Goal: Task Accomplishment & Management: Manage account settings

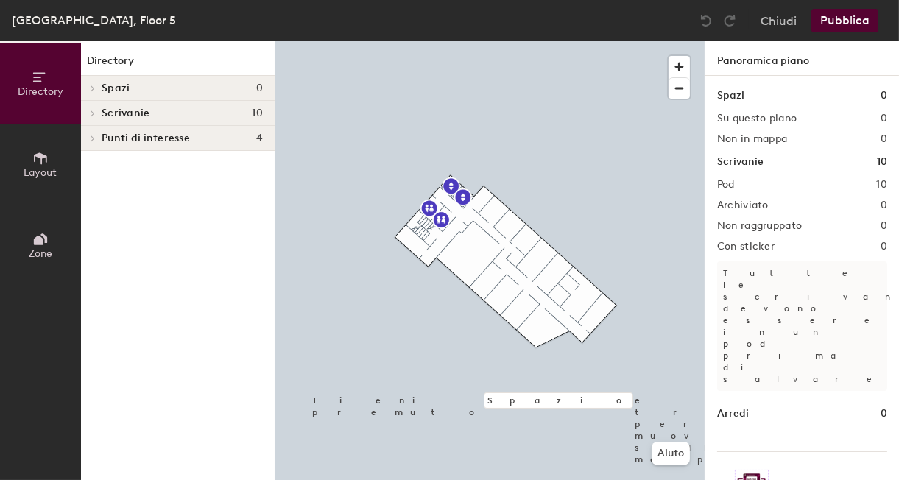
click at [33, 244] on icon at bounding box center [40, 239] width 16 height 16
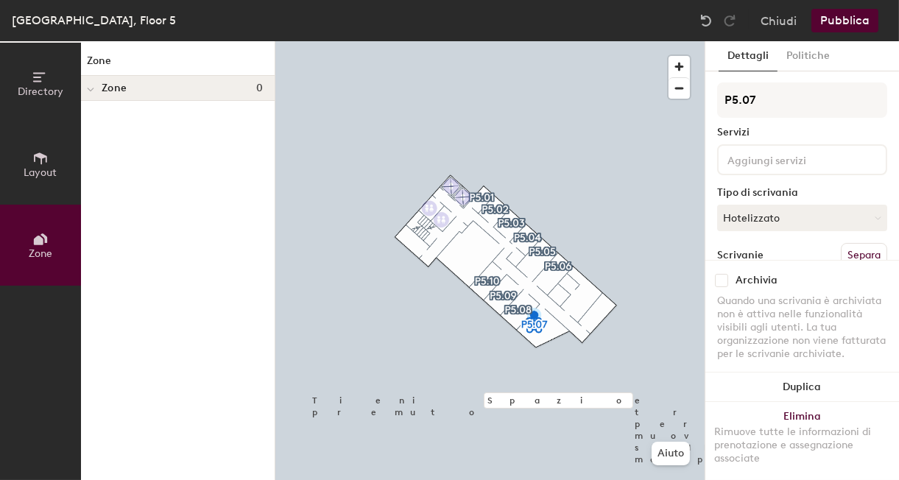
click at [39, 245] on icon at bounding box center [40, 239] width 16 height 16
click at [99, 85] on div at bounding box center [90, 88] width 19 height 24
click at [94, 91] on icon at bounding box center [93, 88] width 6 height 7
click at [21, 88] on span "Directory" at bounding box center [41, 91] width 46 height 13
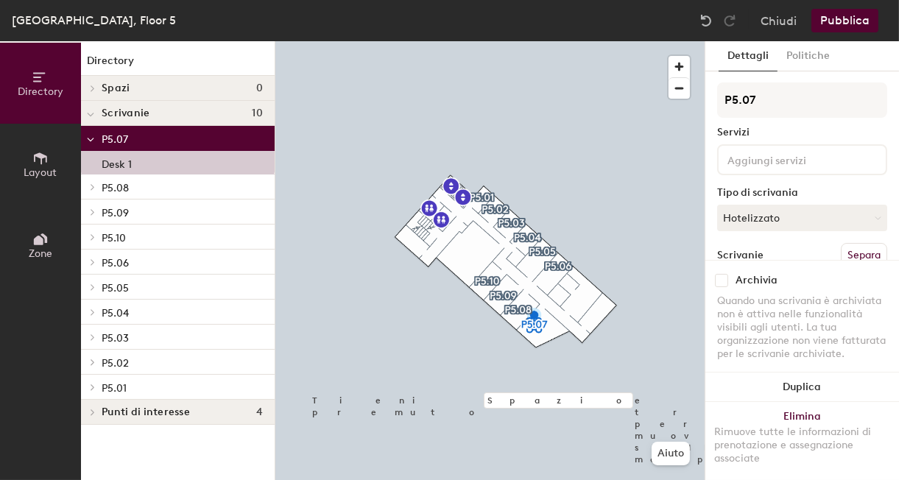
click at [33, 179] on button "Layout" at bounding box center [40, 164] width 81 height 81
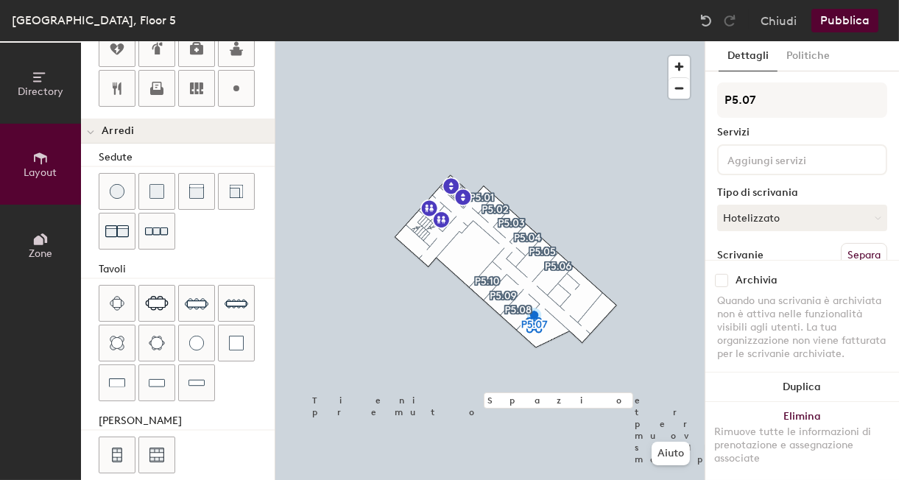
scroll to position [441, 0]
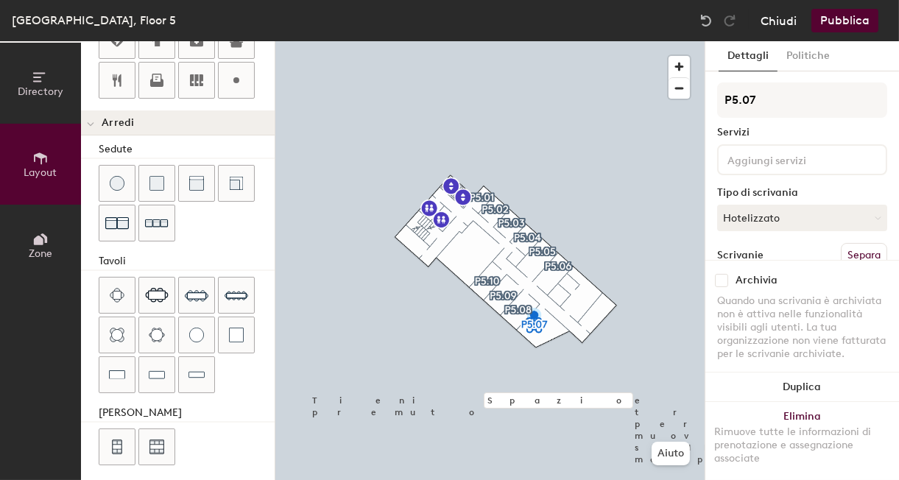
click at [794, 30] on button "Chiudi" at bounding box center [778, 21] width 36 height 24
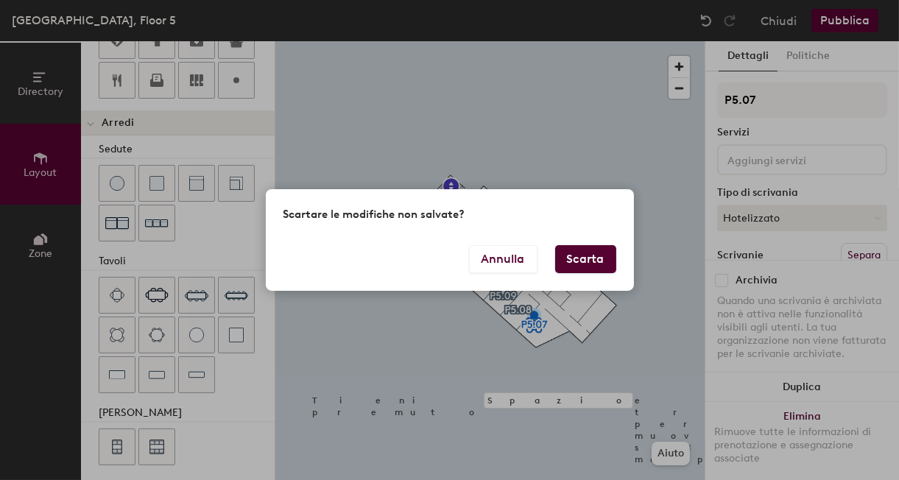
click at [579, 264] on button "Scarta" at bounding box center [585, 259] width 61 height 28
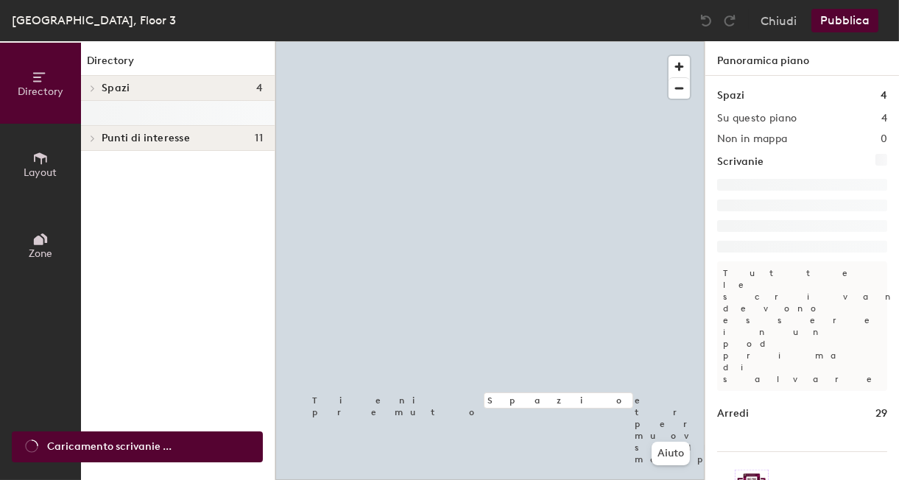
click at [33, 155] on icon at bounding box center [40, 158] width 16 height 16
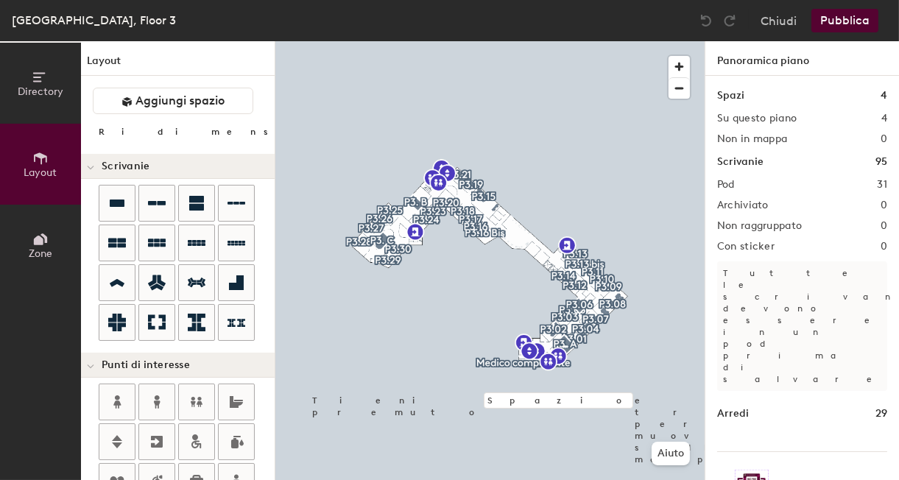
type input "20"
click at [681, 68] on span "button" at bounding box center [678, 66] width 21 height 21
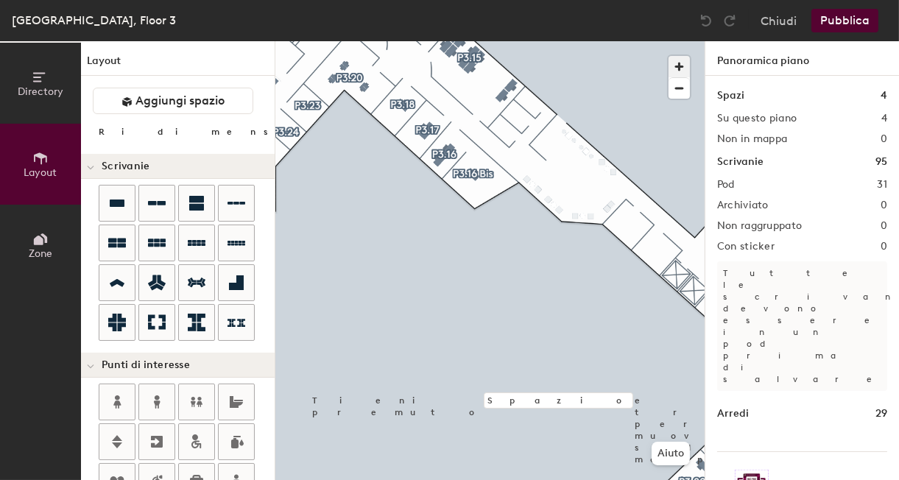
click at [668, 56] on button "button" at bounding box center [678, 66] width 21 height 21
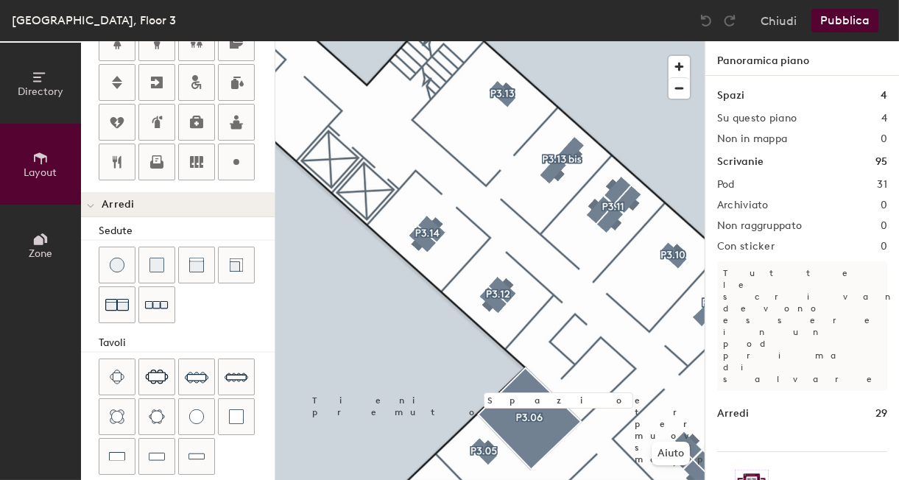
scroll to position [363, 0]
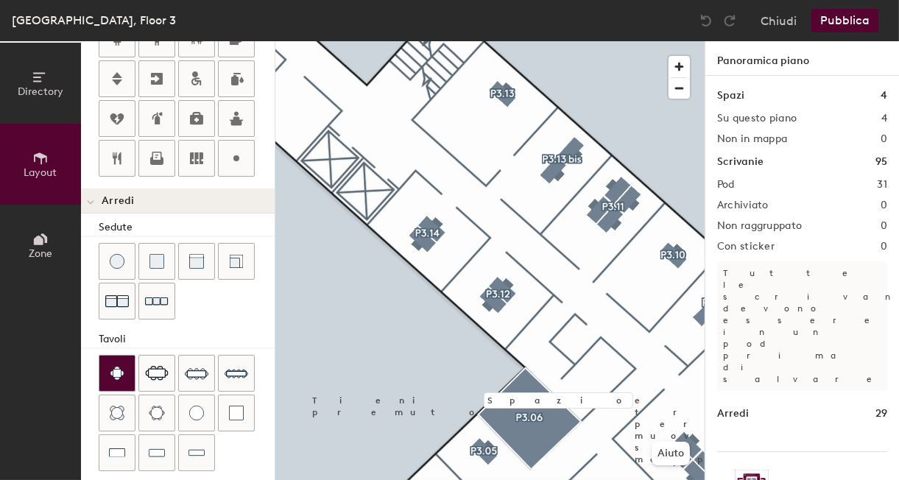
click at [120, 375] on div at bounding box center [116, 373] width 35 height 35
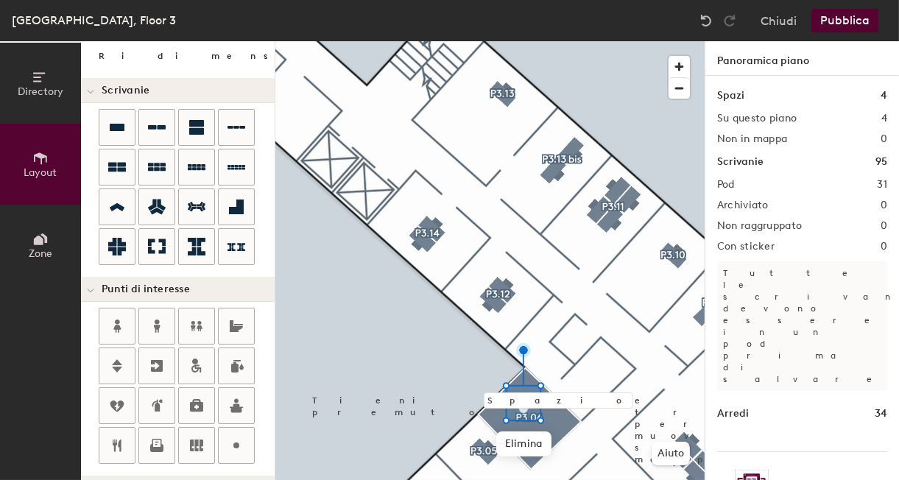
scroll to position [0, 0]
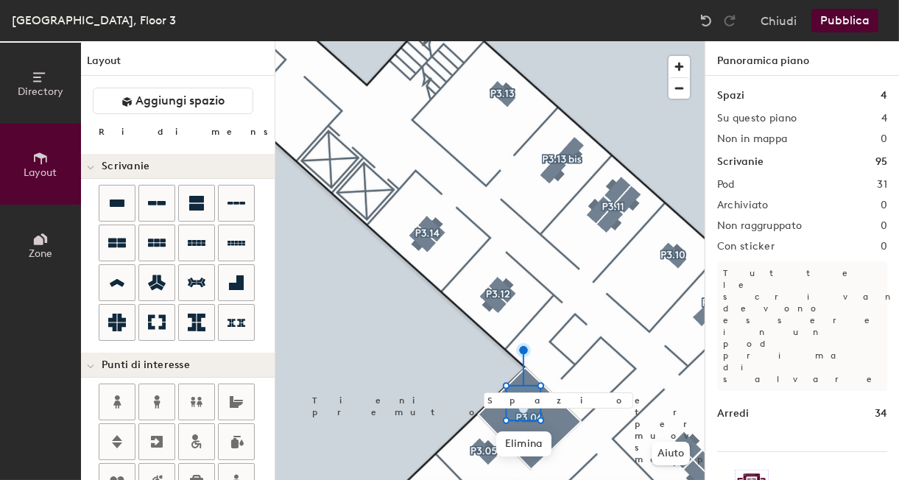
click at [387, 135] on input "range" at bounding box center [387, 135] width 0 height 12
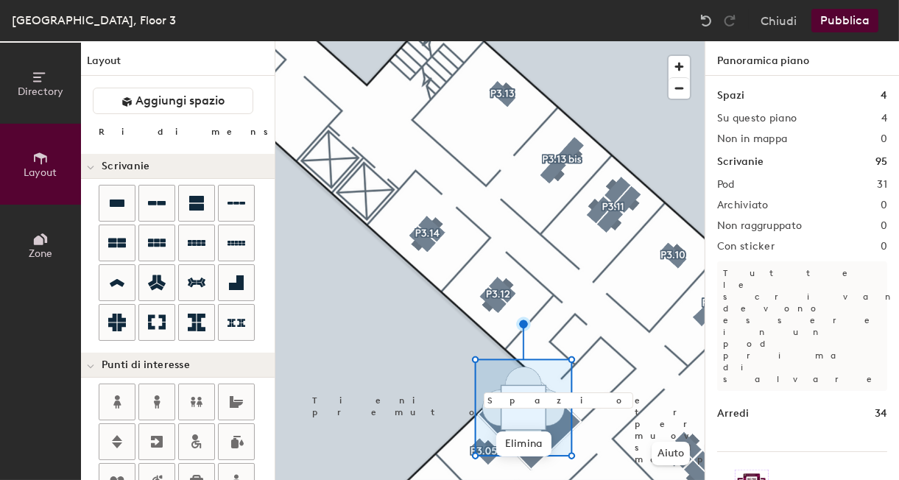
click at [387, 135] on input "range" at bounding box center [387, 135] width 0 height 12
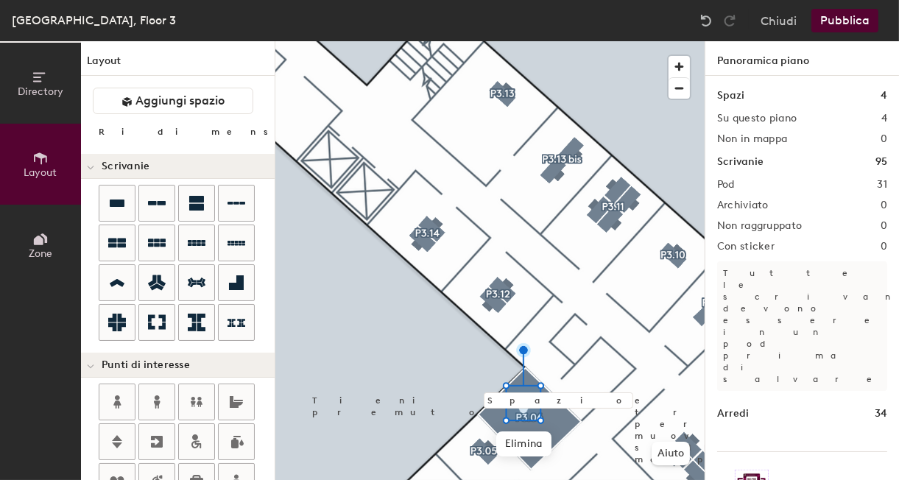
click at [852, 26] on button "Pubblica" at bounding box center [844, 21] width 67 height 24
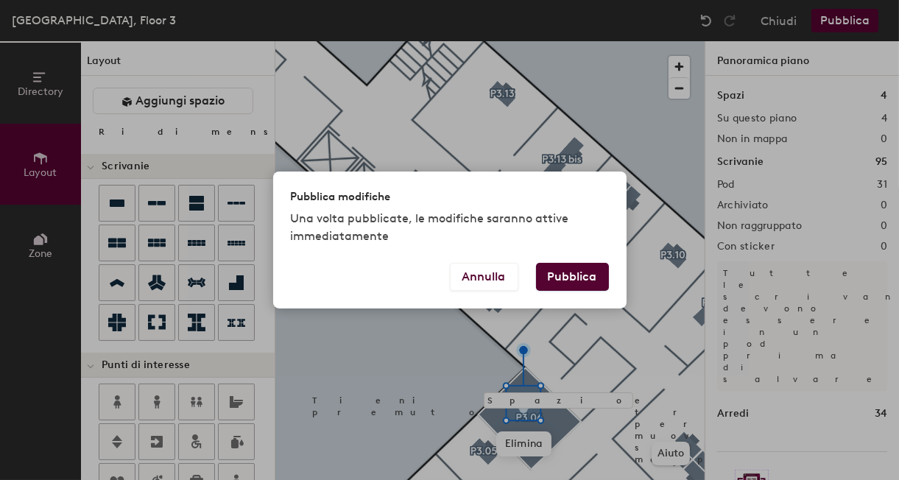
click at [576, 276] on button "Pubblica" at bounding box center [572, 277] width 73 height 28
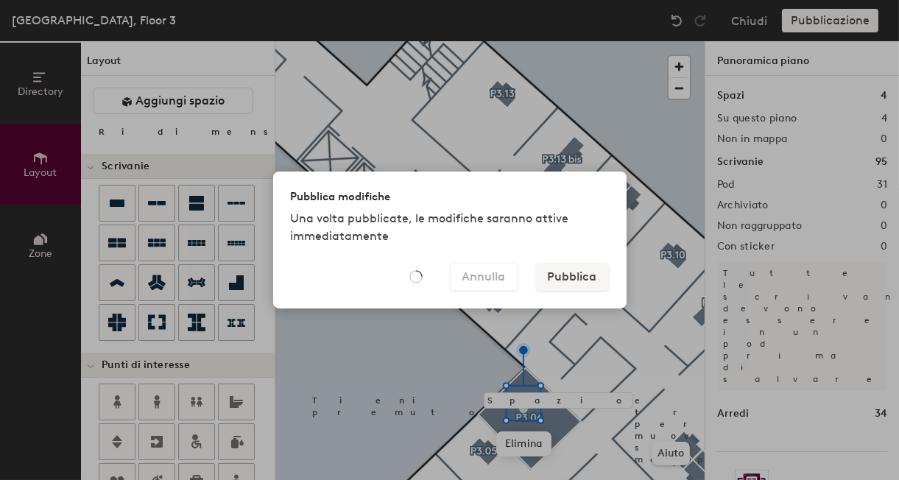
type input "20"
